Goal: Transaction & Acquisition: Book appointment/travel/reservation

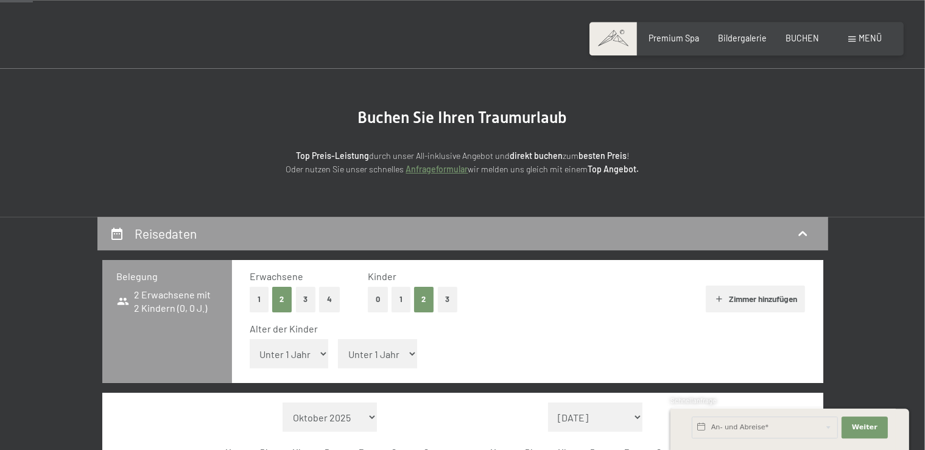
scroll to position [128, 0]
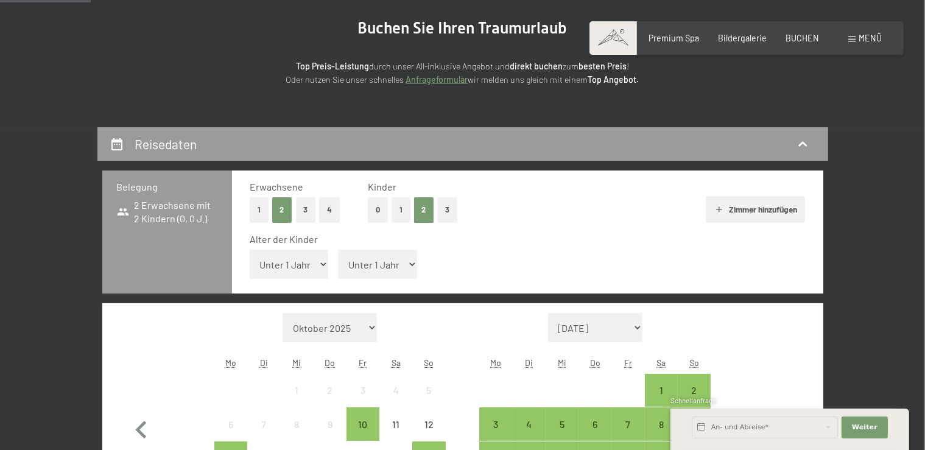
select select "9"
click option "9 Jahre" at bounding box center [0, 0] width 0 height 0
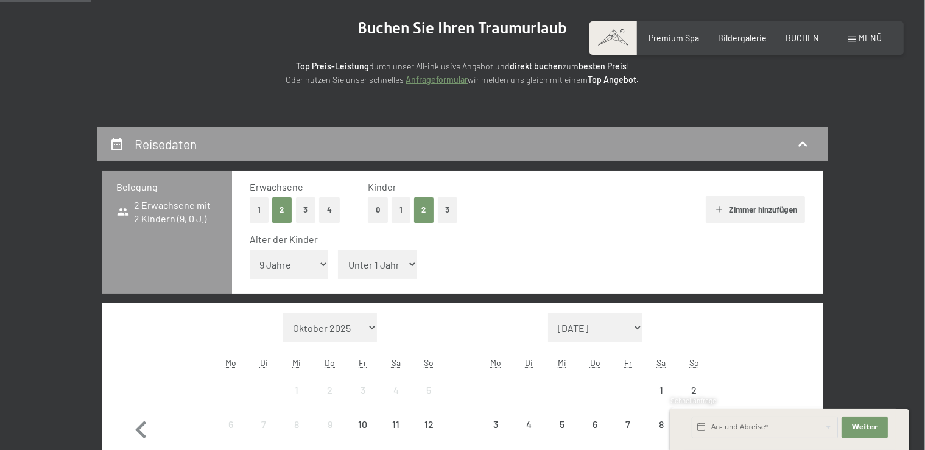
click at [338, 250] on select "Unter 1 Jahr 1 Jahr 2 Jahre 3 Jahre 4 Jahre 5 Jahre 6 Jahre 7 Jahre 8 Jahre 9 J…" at bounding box center [377, 264] width 79 height 29
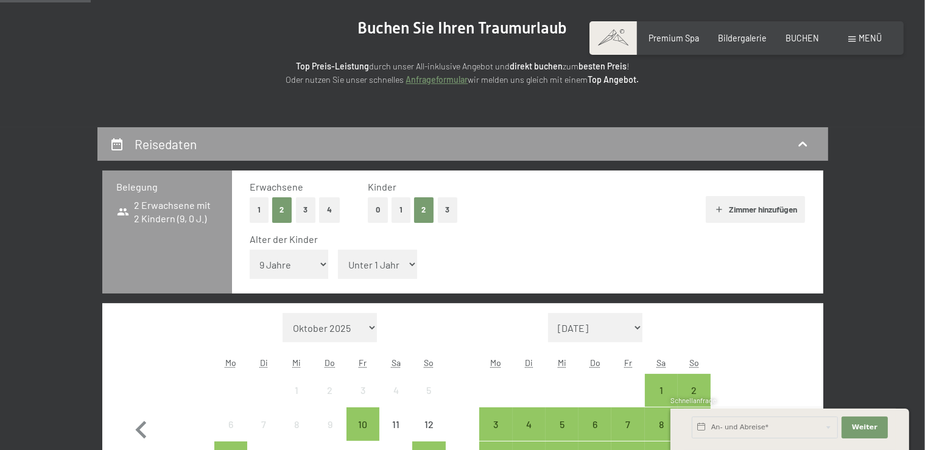
select select "13"
click option "13 Jahre" at bounding box center [0, 0] width 0 height 0
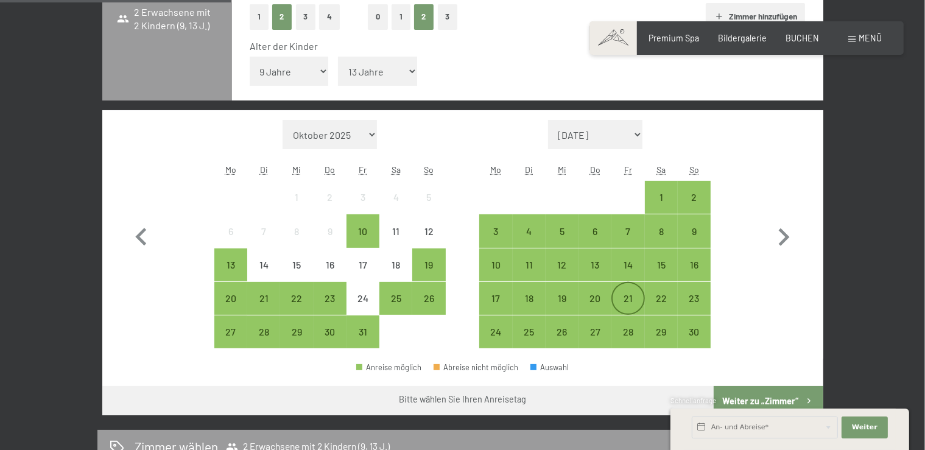
scroll to position [385, 0]
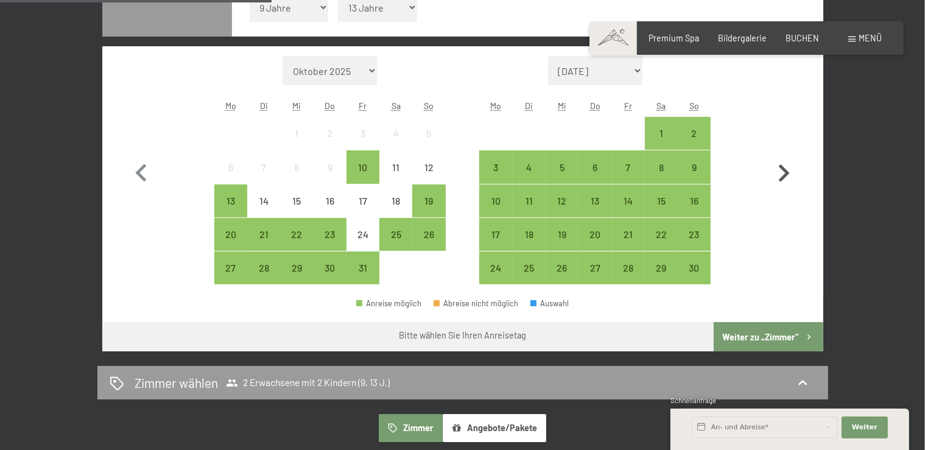
click at [785, 167] on icon "button" at bounding box center [783, 173] width 35 height 35
select select "[DATE]"
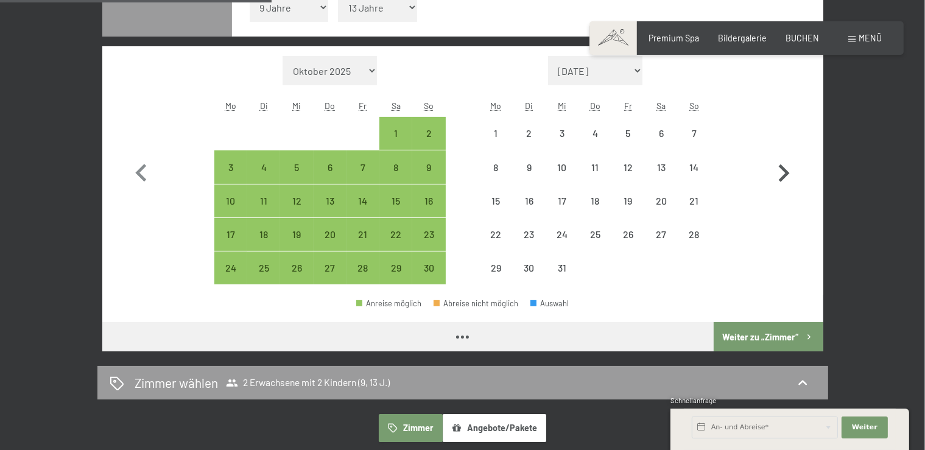
click at [785, 167] on icon "button" at bounding box center [783, 173] width 35 height 35
select select "[DATE]"
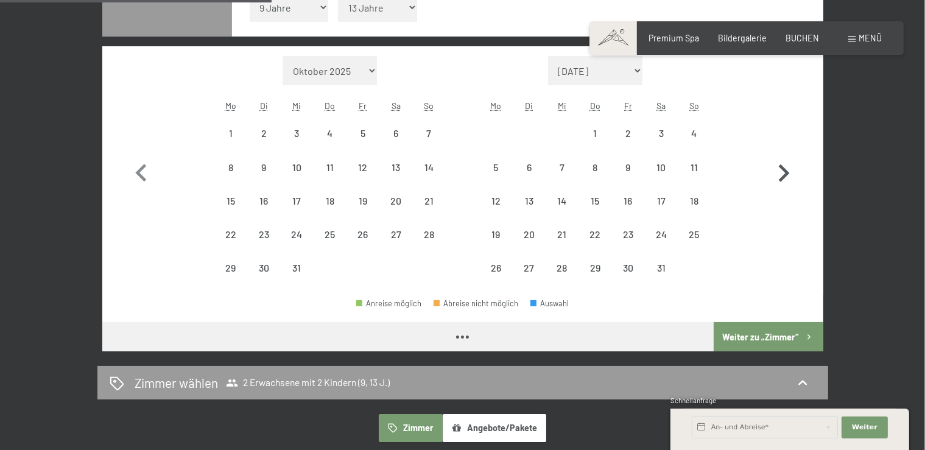
select select "[DATE]"
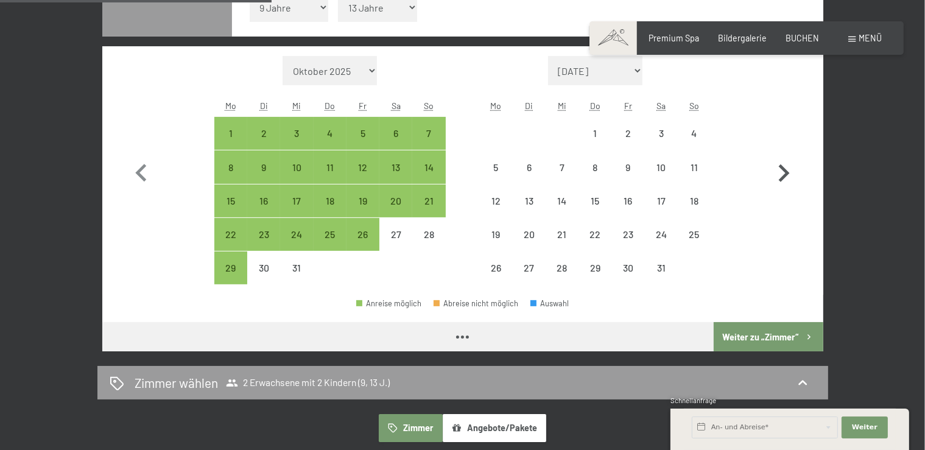
click at [785, 167] on icon "button" at bounding box center [783, 173] width 35 height 35
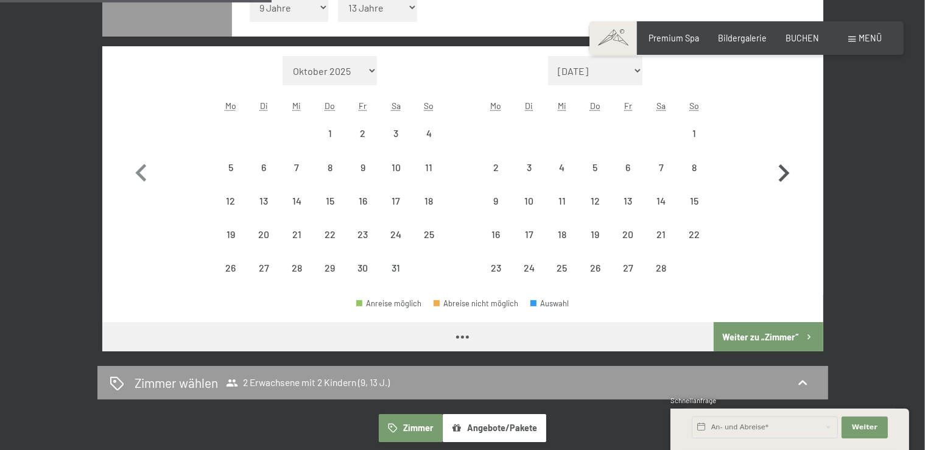
select select "[DATE]"
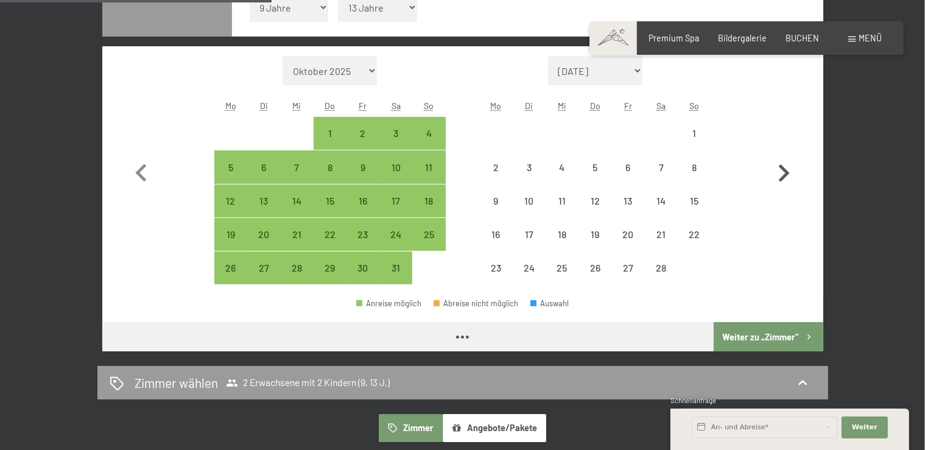
select select "[DATE]"
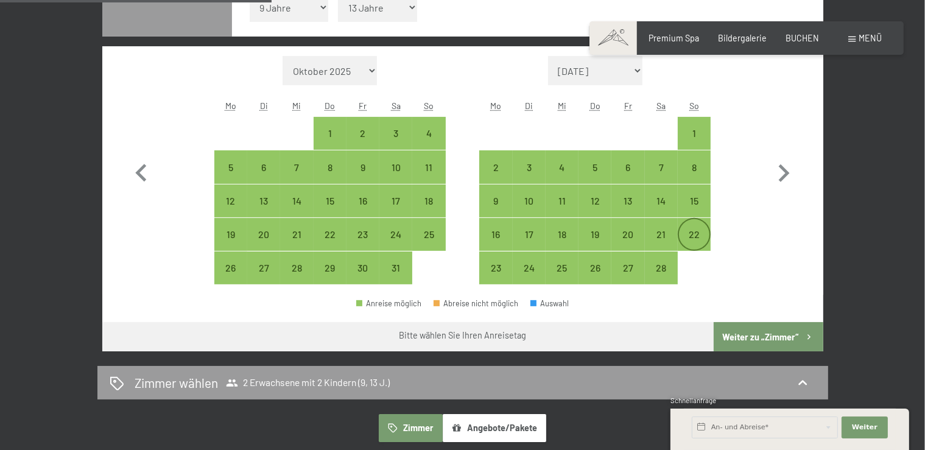
click at [695, 225] on div "22" at bounding box center [694, 234] width 30 height 30
select select "[DATE]"
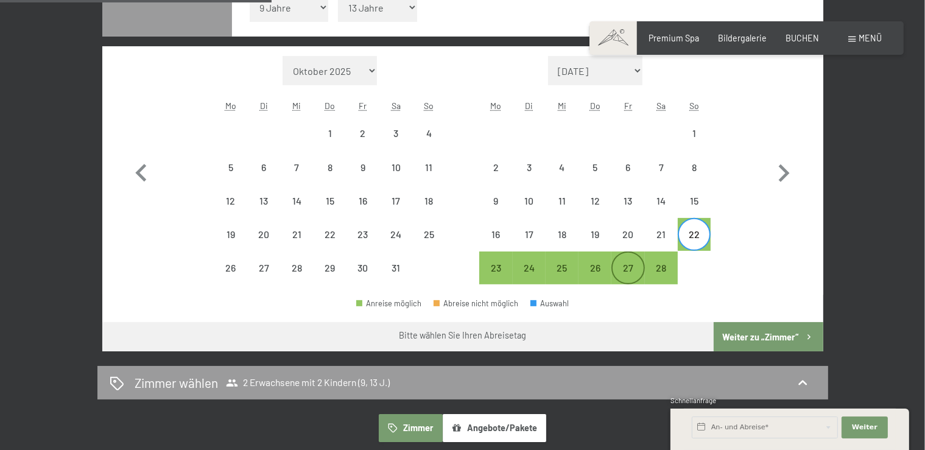
click at [632, 260] on div "27" at bounding box center [627, 268] width 30 height 30
select select "[DATE]"
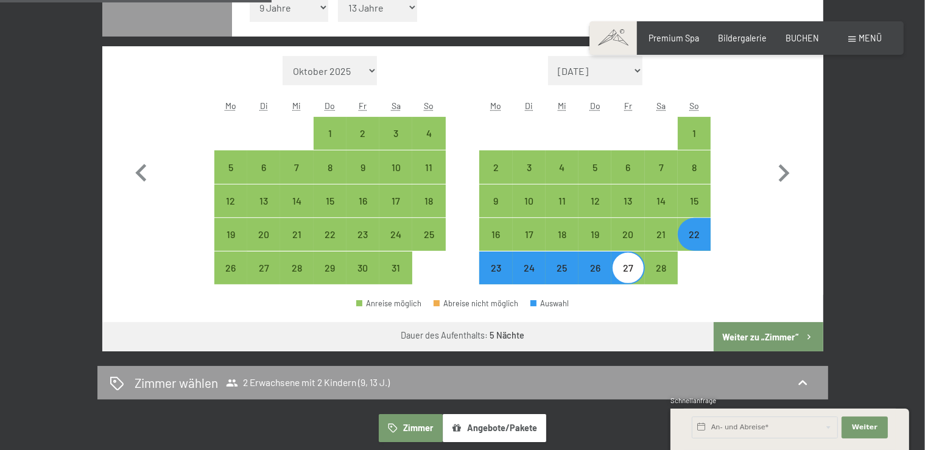
click at [752, 332] on button "Weiter zu „Zimmer“" at bounding box center [767, 336] width 109 height 29
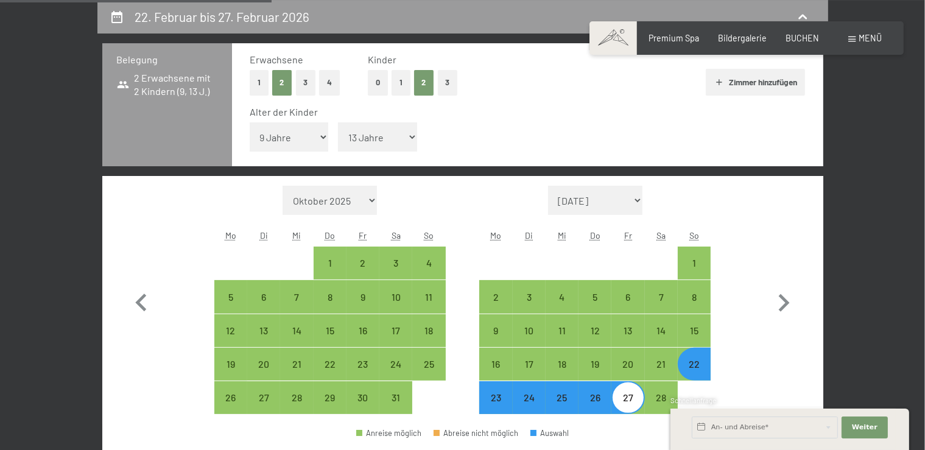
select select "[DATE]"
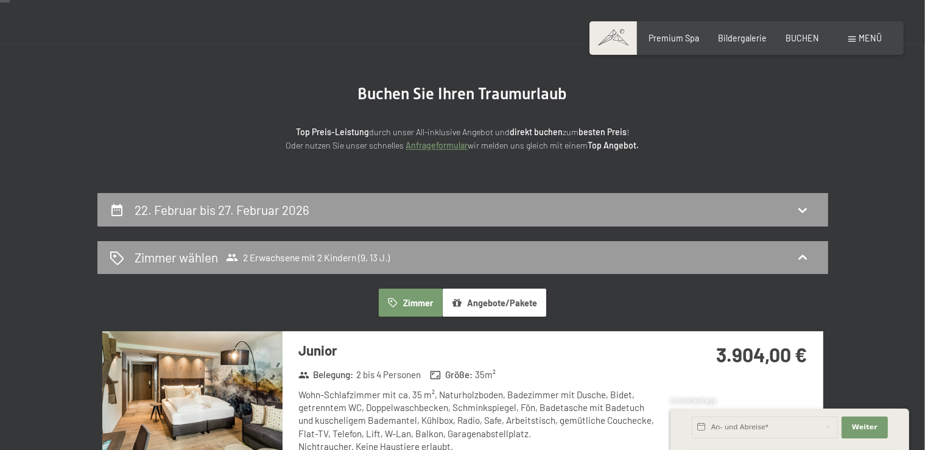
scroll to position [0, 0]
